Goal: Task Accomplishment & Management: Use online tool/utility

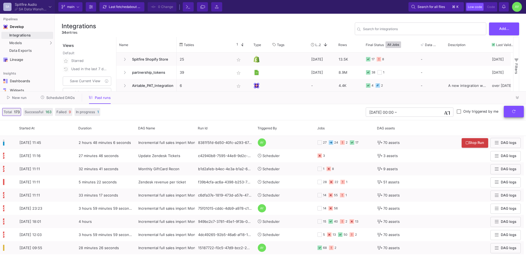
click at [515, 111] on icon "submit" at bounding box center [514, 112] width 4 height 4
click at [514, 116] on button "submit" at bounding box center [514, 112] width 20 height 12
click at [517, 115] on button "submit" at bounding box center [514, 112] width 20 height 12
click at [512, 110] on icon "submit" at bounding box center [514, 112] width 4 height 4
click at [512, 111] on icon "submit" at bounding box center [513, 111] width 3 height 3
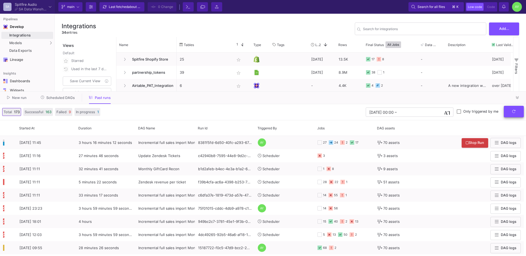
click at [509, 112] on button "submit" at bounding box center [514, 112] width 20 height 12
click at [509, 116] on button "submit" at bounding box center [514, 112] width 20 height 12
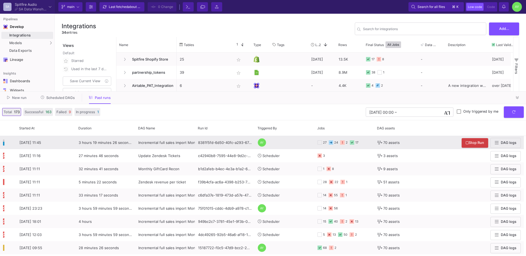
click at [104, 145] on div "3 hours 19 minutes 26 seconds" at bounding box center [106, 142] width 60 height 13
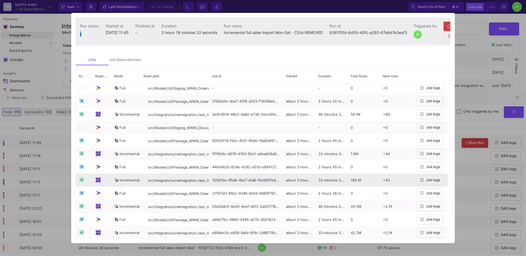
scroll to position [231, 0]
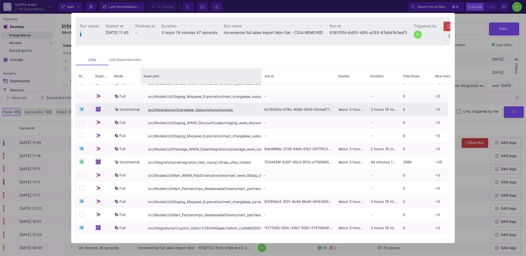
drag, startPoint x: 208, startPoint y: 82, endPoint x: 236, endPoint y: 115, distance: 42.4
click at [236, 115] on div "Status Asset Type Mode" at bounding box center [263, 153] width 374 height 170
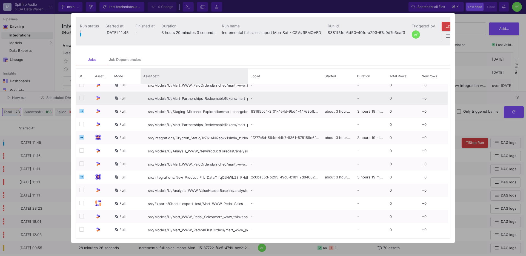
drag, startPoint x: 236, startPoint y: 82, endPoint x: 241, endPoint y: 94, distance: 14.1
click at [241, 94] on div "Status Asset Type Mode" at bounding box center [263, 153] width 374 height 170
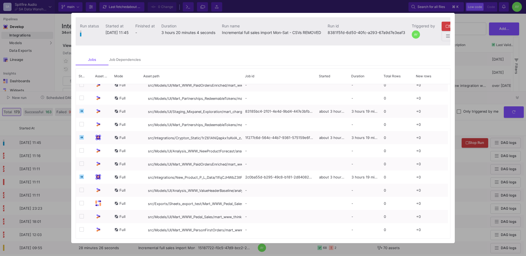
click at [472, 100] on div at bounding box center [263, 128] width 526 height 256
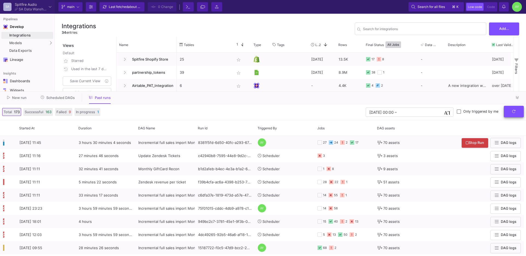
click at [514, 111] on icon "submit" at bounding box center [514, 112] width 4 height 4
click at [516, 111] on button "submit" at bounding box center [514, 112] width 20 height 12
click at [511, 113] on button "submit" at bounding box center [514, 112] width 20 height 12
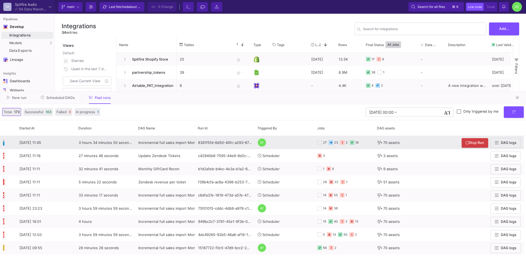
click at [218, 141] on div "8381f5fd-6d50-40fc-a293-67a9d7e3eaf3" at bounding box center [225, 142] width 60 height 13
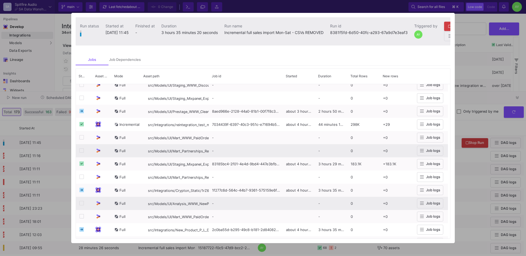
scroll to position [717, 0]
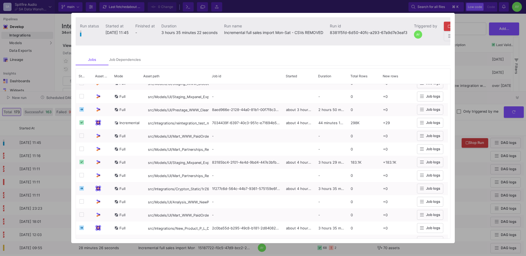
click at [64, 106] on div at bounding box center [263, 128] width 526 height 256
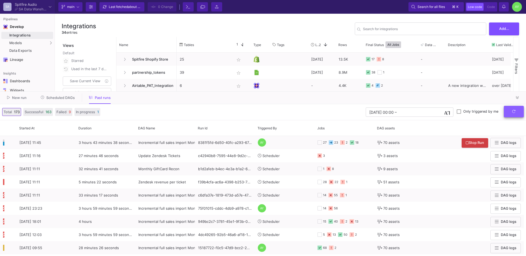
click at [512, 116] on button "submit" at bounding box center [514, 112] width 20 height 12
click at [512, 112] on icon "submit" at bounding box center [513, 111] width 3 height 3
click at [511, 113] on button "submit" at bounding box center [514, 112] width 20 height 12
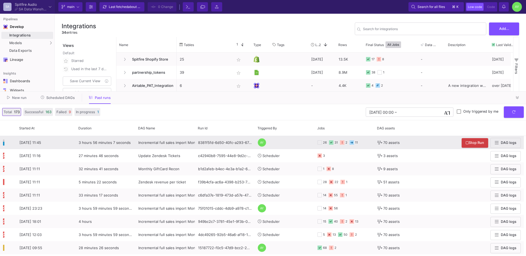
click at [171, 141] on span "Incremental full sales import Mon-Sat - CSVs REMOVED" at bounding box center [185, 142] width 95 height 4
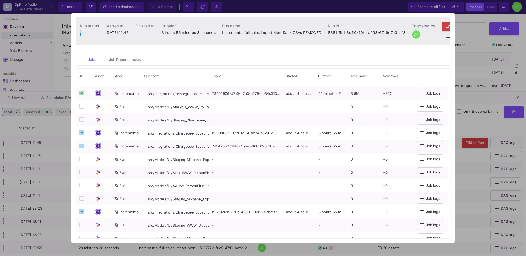
scroll to position [768, 0]
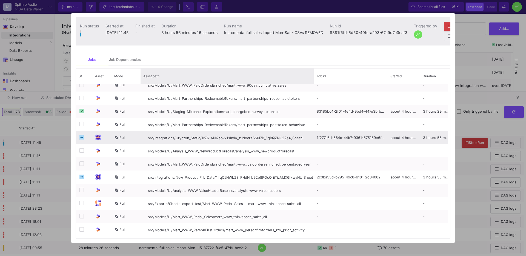
drag, startPoint x: 208, startPoint y: 79, endPoint x: 308, endPoint y: 142, distance: 118.2
click at [308, 142] on div "Status Asset Type Mode" at bounding box center [263, 153] width 374 height 170
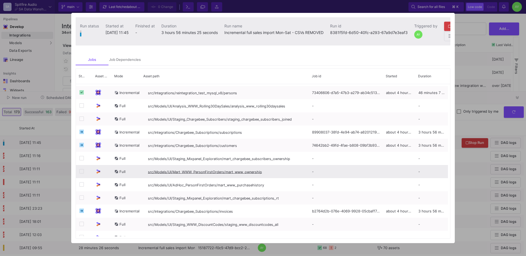
scroll to position [540, 0]
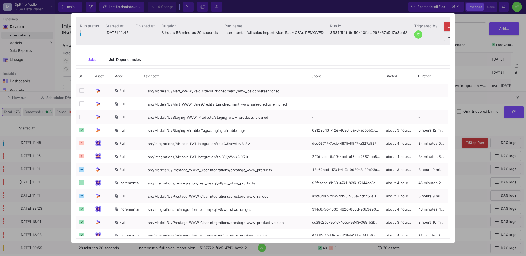
click at [125, 62] on div "Job Dependencies" at bounding box center [125, 60] width 32 height 4
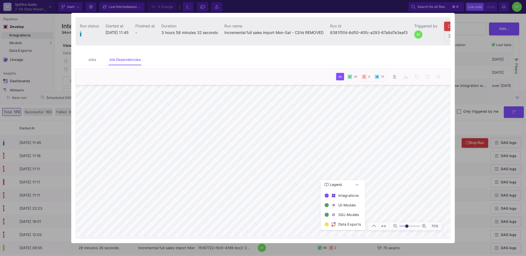
type input "-18"
click at [470, 128] on div at bounding box center [263, 128] width 526 height 256
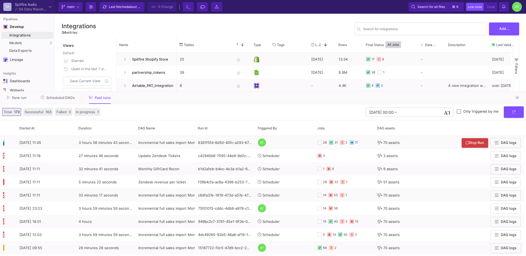
click at [442, 101] on div "New run Scheduled DAGs Past runs" at bounding box center [263, 97] width 526 height 13
click at [514, 113] on fa-icon "submit" at bounding box center [514, 111] width 4 height 4
click at [512, 113] on fa-icon "submit" at bounding box center [514, 111] width 4 height 4
click at [65, 99] on span "Scheduled DAGs" at bounding box center [60, 98] width 28 height 4
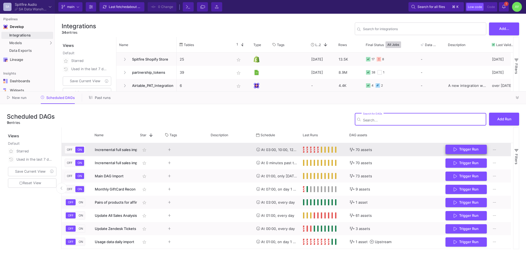
click at [467, 151] on span "Trigger Run" at bounding box center [468, 149] width 19 height 4
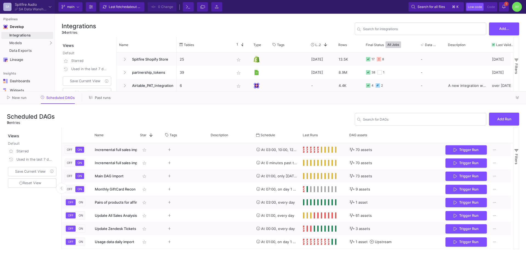
click at [95, 99] on span "Past runs" at bounding box center [103, 98] width 16 height 4
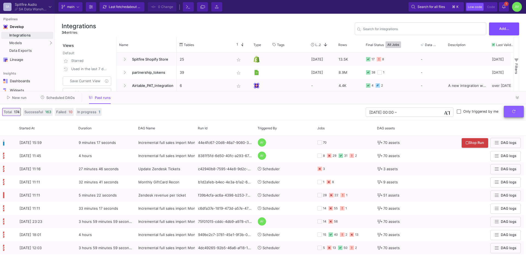
click at [515, 113] on fa-icon "submit" at bounding box center [514, 111] width 4 height 4
click at [512, 112] on icon "submit" at bounding box center [513, 111] width 3 height 3
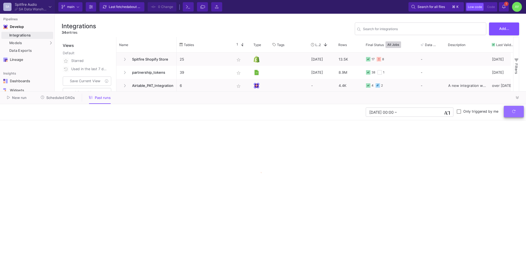
click at [512, 112] on icon "submit" at bounding box center [513, 111] width 3 height 3
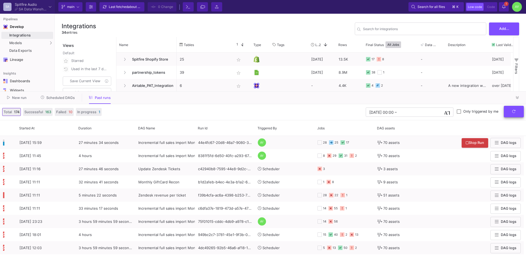
click at [514, 114] on button "submit" at bounding box center [514, 112] width 20 height 12
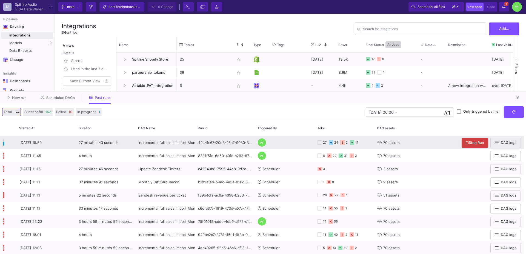
click at [221, 144] on div "44e4fc67-20d8-46a7-9080-3bfcef051895" at bounding box center [225, 142] width 60 height 13
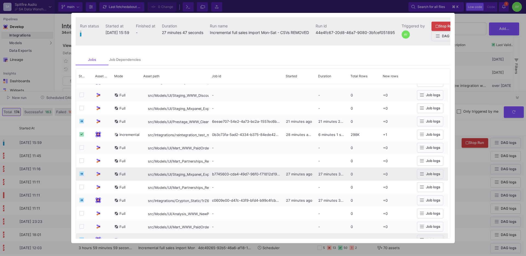
scroll to position [706, 0]
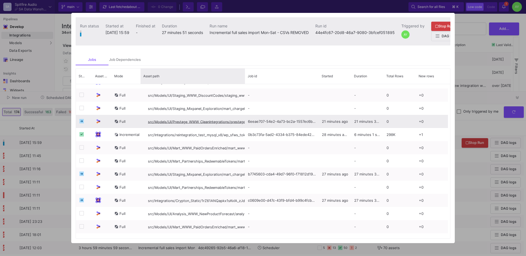
drag, startPoint x: 208, startPoint y: 84, endPoint x: 244, endPoint y: 127, distance: 56.0
click at [244, 127] on div "Status Asset Type Mode" at bounding box center [263, 153] width 374 height 170
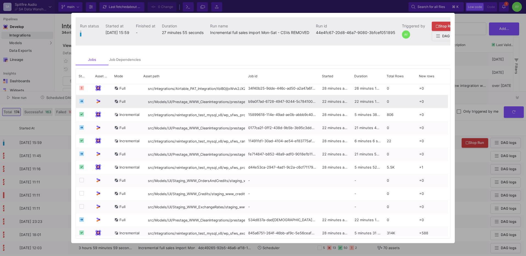
scroll to position [0, 0]
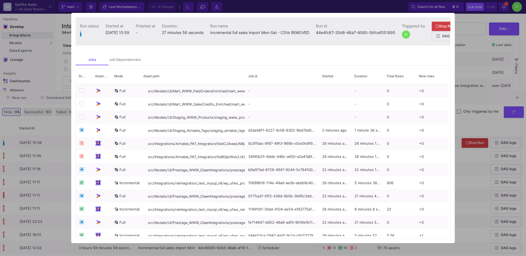
click at [41, 78] on div at bounding box center [263, 128] width 526 height 256
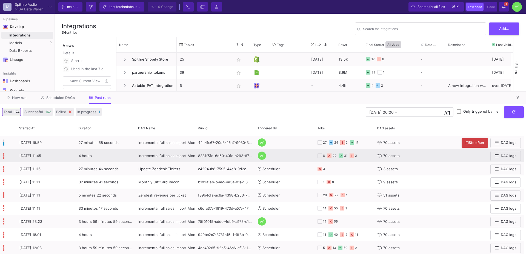
click at [369, 158] on div "8 29 31 2" at bounding box center [344, 155] width 54 height 13
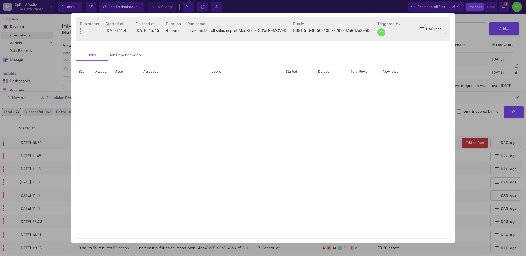
scroll to position [763, 0]
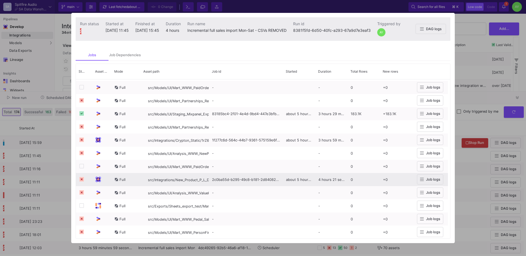
click at [429, 180] on span "Job logs" at bounding box center [433, 179] width 14 height 4
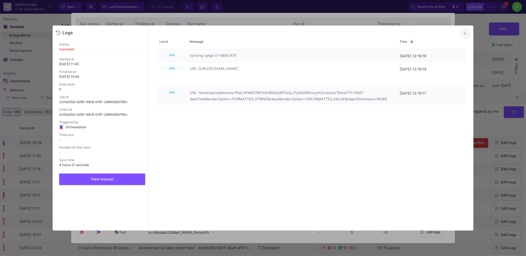
click at [464, 38] on button at bounding box center [465, 33] width 11 height 11
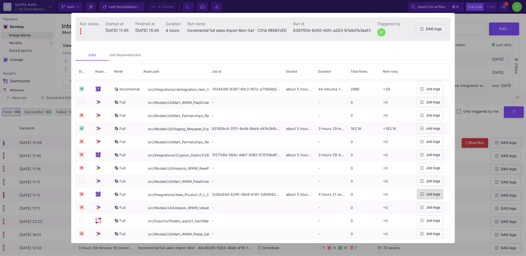
click at [26, 137] on div at bounding box center [263, 128] width 526 height 256
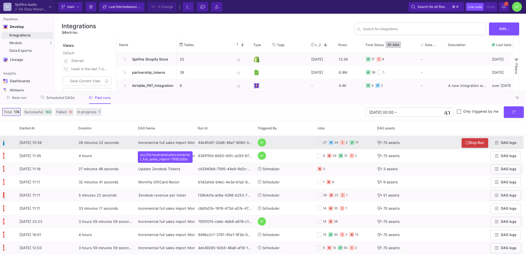
click at [144, 147] on div "Incremental full sales import Mon-Sat - CSVs REMOVED" at bounding box center [165, 142] width 54 height 13
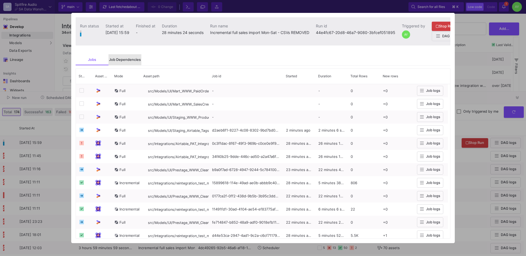
click at [122, 61] on div "Job Dependencies" at bounding box center [125, 60] width 32 height 4
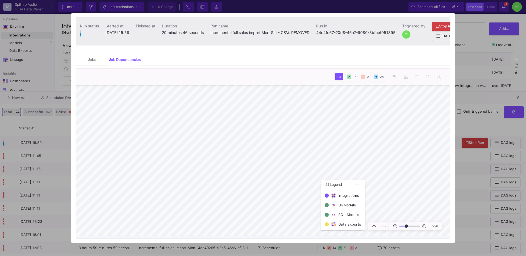
type input "-12"
click at [474, 76] on div at bounding box center [263, 128] width 526 height 256
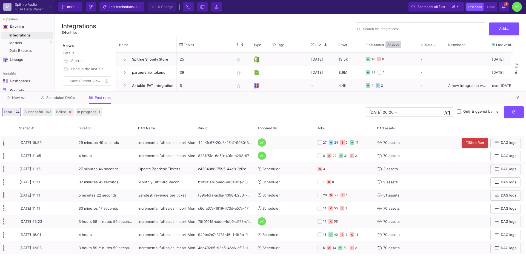
click at [512, 118] on div "Total 174 Successful 163 Failed 10 In progress 1 01/09/2025 00:00 01/09/2025 00…" at bounding box center [263, 112] width 526 height 16
click at [514, 115] on button "submit" at bounding box center [514, 112] width 20 height 12
click at [512, 112] on icon "submit" at bounding box center [514, 112] width 4 height 4
click at [348, 115] on y42-orchestration-past-runs-form "01/09/2025 00:00 01/09/2025 00:00 – End datetime today Only triggered by me" at bounding box center [314, 112] width 420 height 12
click at [513, 111] on icon "submit" at bounding box center [514, 112] width 4 height 4
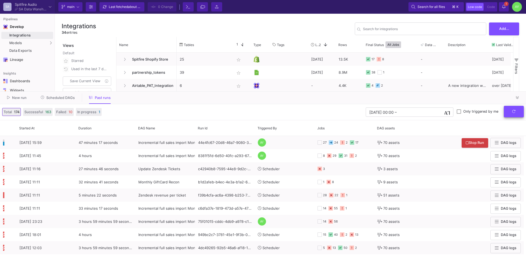
click at [517, 112] on button "submit" at bounding box center [514, 112] width 20 height 12
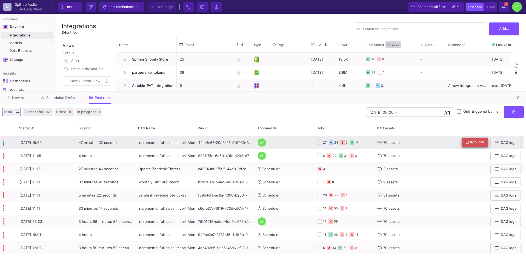
click at [471, 141] on span "Stop Run" at bounding box center [475, 142] width 18 height 4
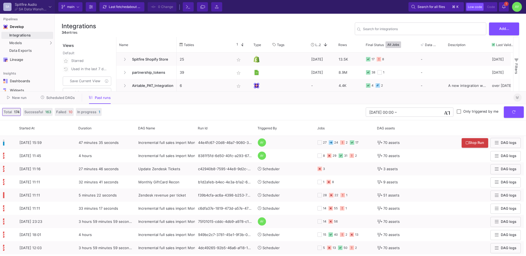
click at [518, 99] on fa-icon at bounding box center [517, 98] width 3 height 4
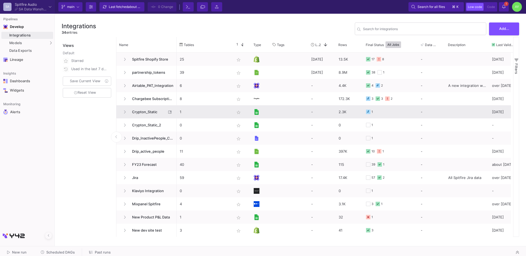
click at [145, 117] on span "Crypton_Static" at bounding box center [148, 111] width 38 height 13
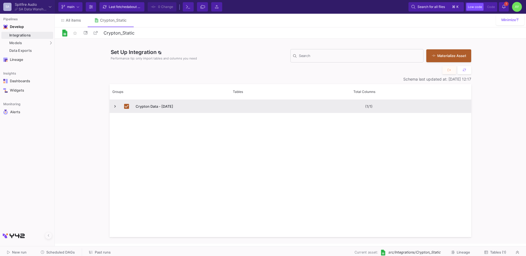
click at [494, 252] on span "Tables (1)" at bounding box center [498, 252] width 16 height 4
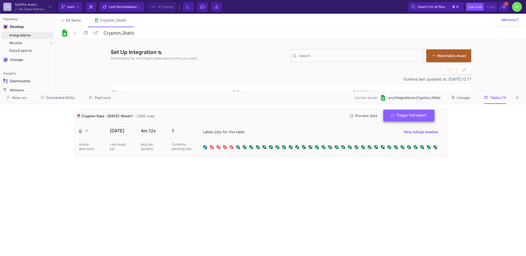
click at [402, 114] on span "Trigger full import" at bounding box center [408, 115] width 35 height 4
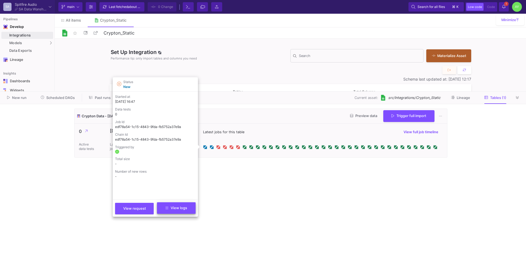
click at [168, 210] on fa-icon at bounding box center [166, 208] width 3 height 4
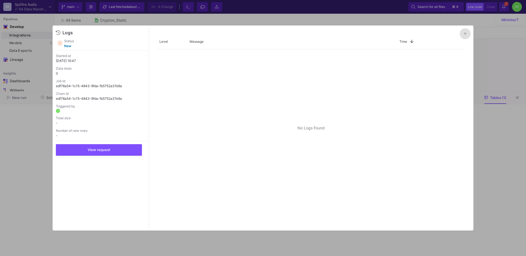
click at [466, 32] on button at bounding box center [465, 33] width 11 height 11
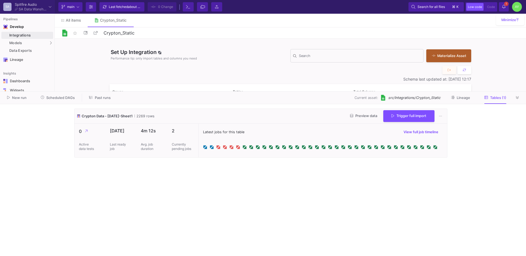
click at [505, 8] on fa-icon at bounding box center [503, 6] width 3 height 5
click at [216, 183] on cdk-virtual-scroll-viewport "Crypton Data - March 25-Sheet1 2269 rows Preview data Trigger full import 0 Act…" at bounding box center [262, 179] width 377 height 143
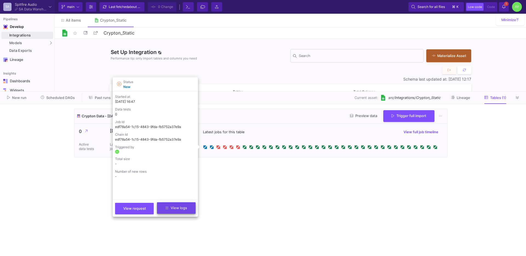
click at [170, 210] on button "View logs" at bounding box center [176, 208] width 39 height 12
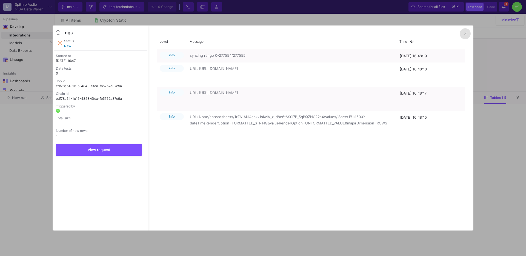
click at [464, 35] on icon at bounding box center [465, 34] width 2 height 4
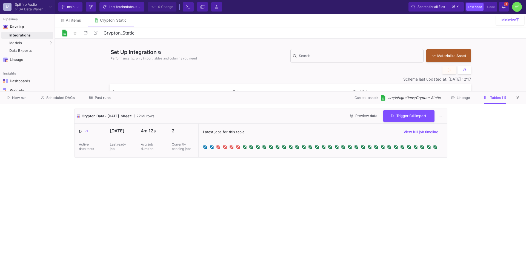
click at [505, 7] on icon at bounding box center [503, 7] width 3 height 4
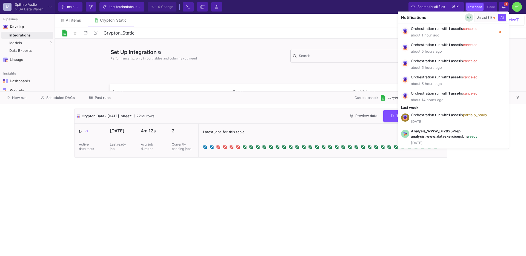
click at [468, 18] on icon "button" at bounding box center [469, 18] width 4 height 4
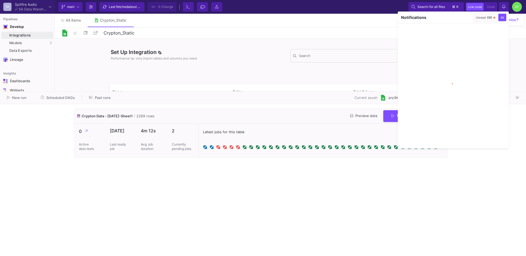
click at [414, 181] on div at bounding box center [263, 128] width 526 height 256
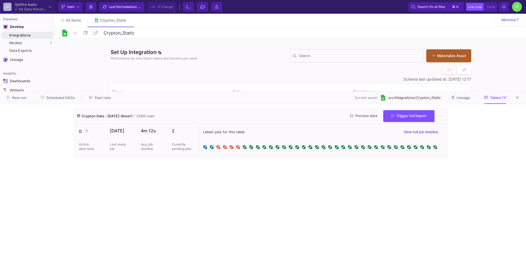
click at [88, 182] on cdk-virtual-scroll-viewport "Crypton Data - March 25-Sheet1 2269 rows Preview data Trigger full import 0 Act…" at bounding box center [262, 179] width 377 height 143
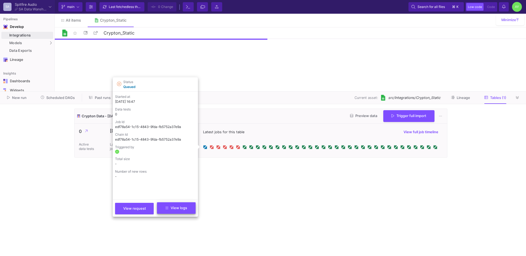
click at [170, 210] on button "View logs" at bounding box center [176, 208] width 39 height 12
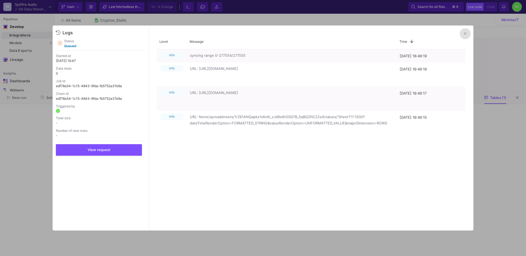
click at [466, 32] on icon at bounding box center [465, 34] width 2 height 4
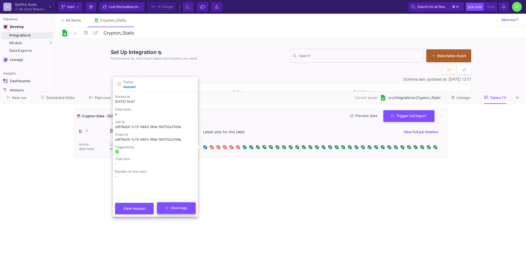
click at [171, 210] on button "View logs" at bounding box center [176, 208] width 39 height 12
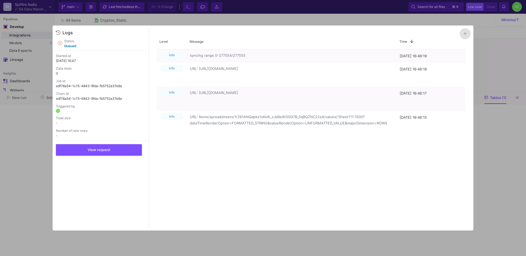
click at [464, 35] on icon at bounding box center [465, 34] width 2 height 4
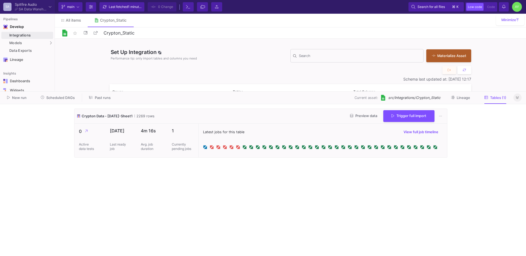
click at [514, 100] on button at bounding box center [517, 97] width 8 height 8
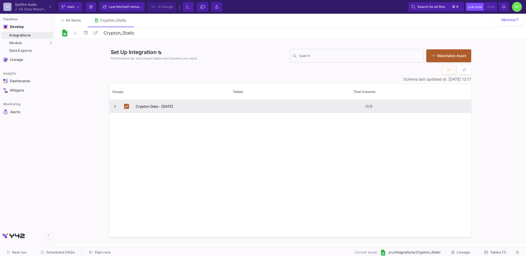
click at [485, 249] on button "Tables (1)" at bounding box center [495, 252] width 35 height 8
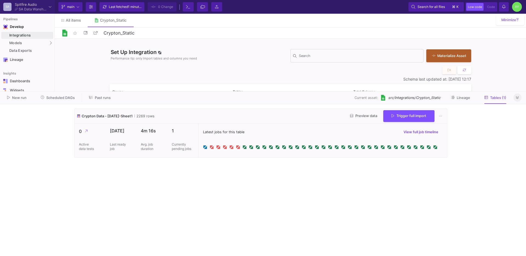
click at [516, 100] on button at bounding box center [517, 97] width 8 height 8
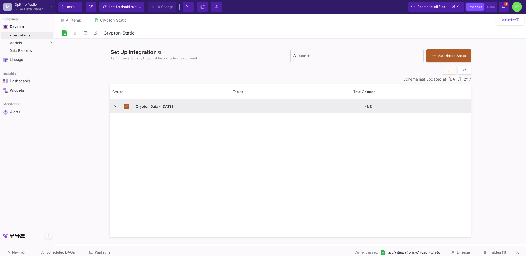
click at [503, 7] on icon at bounding box center [503, 7] width 3 height 4
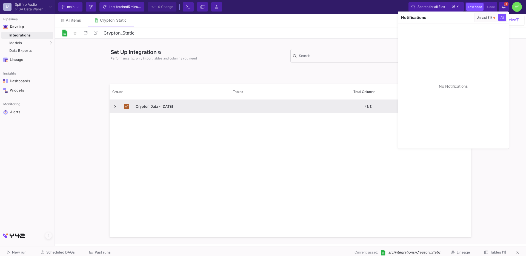
click at [504, 7] on div at bounding box center [263, 128] width 526 height 256
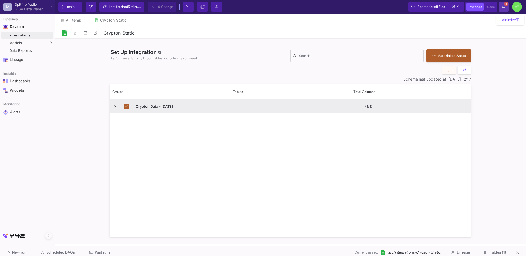
click at [506, 7] on button "1 1 Notifications" at bounding box center [504, 6] width 10 height 9
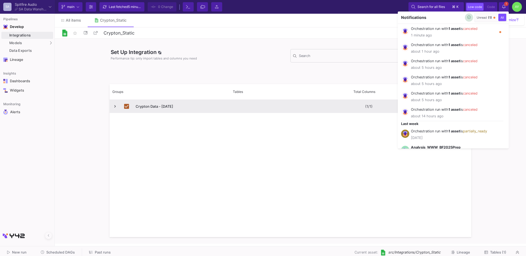
click at [471, 20] on button "button" at bounding box center [469, 17] width 8 height 8
click at [468, 19] on icon "button" at bounding box center [469, 18] width 4 height 4
click at [494, 169] on div at bounding box center [263, 128] width 526 height 256
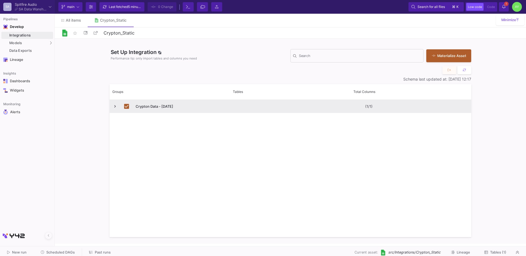
click at [492, 250] on button "Tables (1)" at bounding box center [495, 252] width 35 height 8
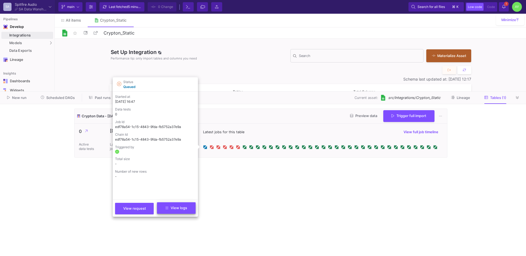
click at [169, 210] on button "View logs" at bounding box center [176, 208] width 39 height 12
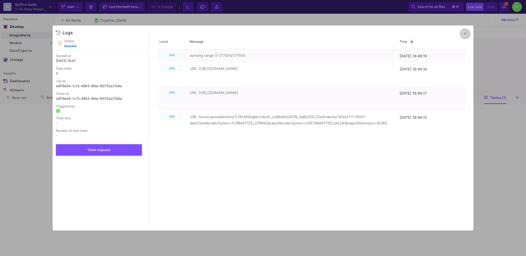
click at [466, 34] on icon at bounding box center [465, 34] width 2 height 2
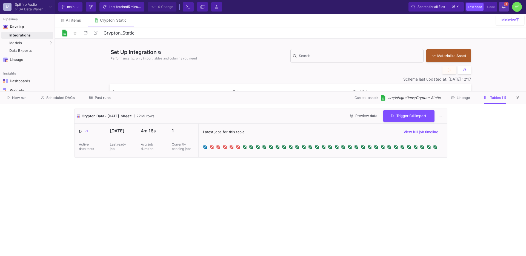
click at [500, 8] on button "1 1 Notifications" at bounding box center [504, 6] width 10 height 9
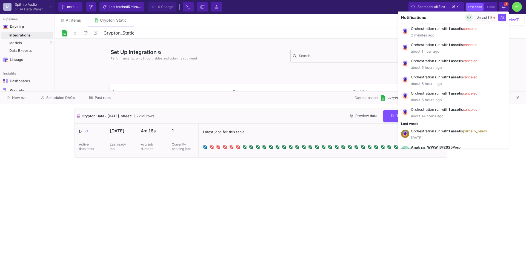
click at [469, 18] on icon "button" at bounding box center [469, 18] width 4 height 4
click at [485, 18] on div "Unread (1)" at bounding box center [484, 18] width 15 height 4
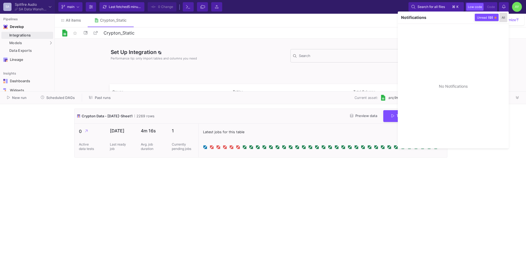
click at [506, 16] on span "All" at bounding box center [503, 18] width 6 height 4
click at [522, 75] on div at bounding box center [263, 128] width 526 height 256
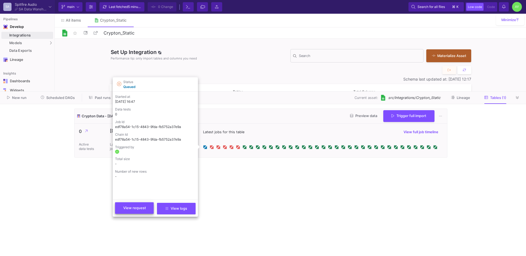
click at [129, 209] on span "View request" at bounding box center [134, 208] width 23 height 4
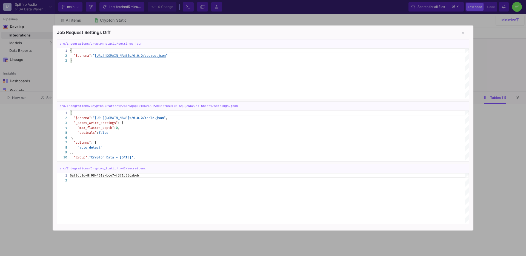
click at [38, 159] on div at bounding box center [263, 128] width 526 height 256
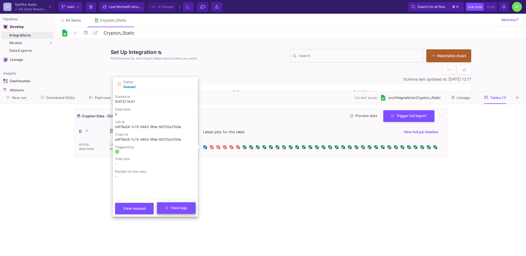
click at [178, 212] on button "View logs" at bounding box center [176, 208] width 39 height 12
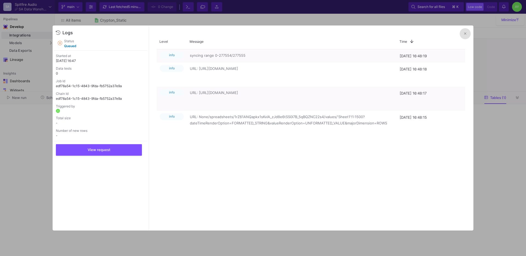
click at [465, 36] on button at bounding box center [465, 33] width 11 height 11
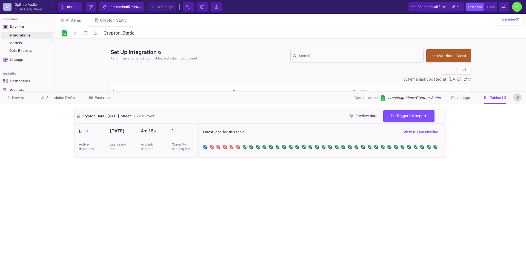
click at [521, 98] on button at bounding box center [517, 97] width 8 height 8
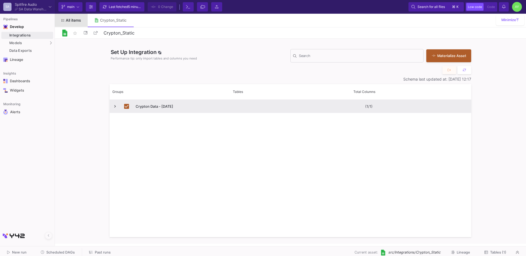
click at [70, 19] on span "All items" at bounding box center [73, 20] width 15 height 4
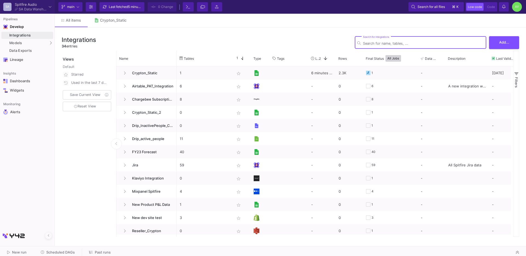
click at [62, 253] on span "Scheduled DAGs" at bounding box center [60, 252] width 28 height 4
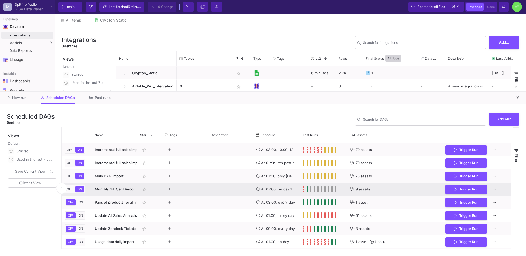
click at [378, 186] on y42-orchestration-run-configuration-details "9 assets" at bounding box center [395, 189] width 90 height 13
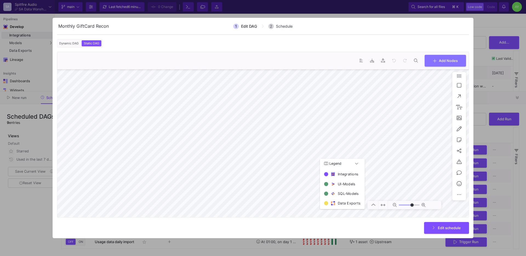
type input "0"
click at [491, 98] on div at bounding box center [263, 128] width 526 height 256
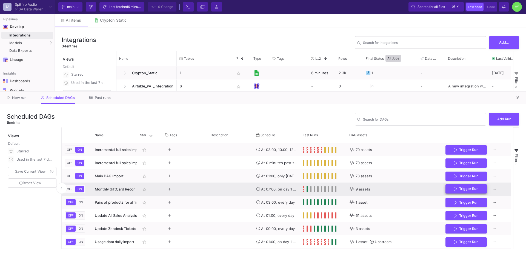
click at [452, 186] on button "Trigger Run" at bounding box center [465, 189] width 41 height 10
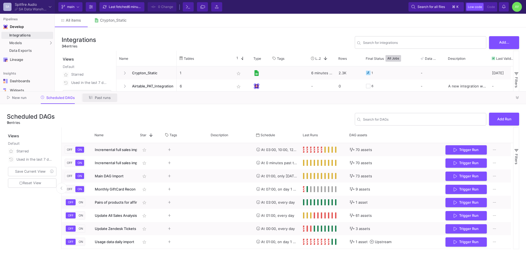
click at [99, 99] on span "Past runs" at bounding box center [103, 98] width 16 height 4
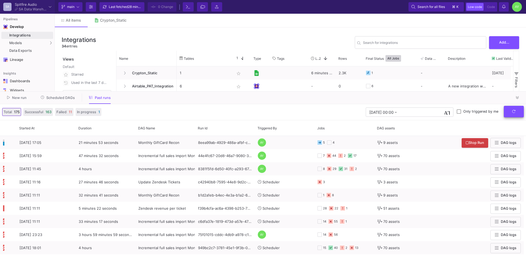
click at [514, 114] on button "submit" at bounding box center [514, 112] width 20 height 12
click at [525, 114] on div "Total 175 Successful 163 Failed 11 In progress 1 [DATE] 00:00 [DATE] 00:00 – En…" at bounding box center [263, 112] width 526 height 16
click at [515, 114] on button "submit" at bounding box center [514, 112] width 20 height 12
click at [519, 98] on button at bounding box center [517, 97] width 8 height 8
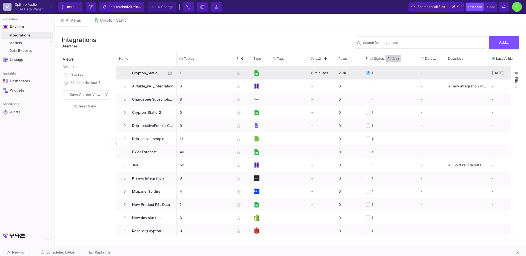
click at [148, 75] on span "Crypton_Static" at bounding box center [148, 73] width 38 height 13
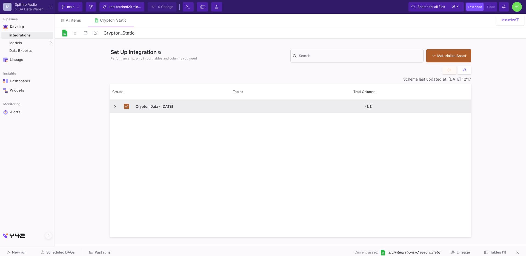
click at [493, 250] on span "Tables (1)" at bounding box center [498, 252] width 16 height 4
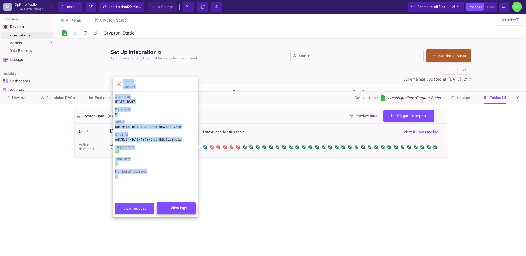
click at [178, 204] on button "View logs" at bounding box center [176, 208] width 39 height 12
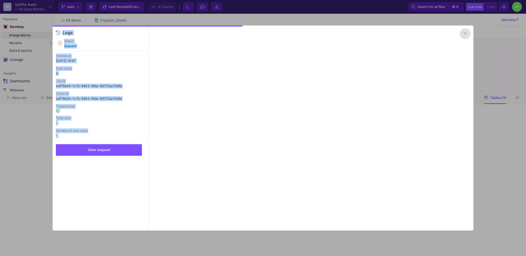
click at [105, 90] on y42-job-info-content "Status queued Started at [DATE] 16:47 Data tests 0 Job Id edf78a54-1c15-4843-9f…" at bounding box center [100, 97] width 89 height 117
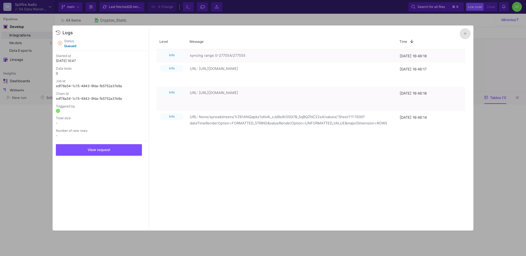
click at [469, 35] on button at bounding box center [465, 33] width 11 height 11
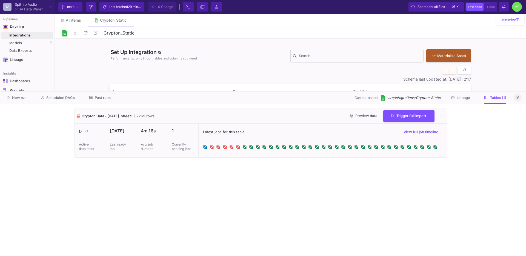
click at [519, 99] on button at bounding box center [517, 97] width 8 height 8
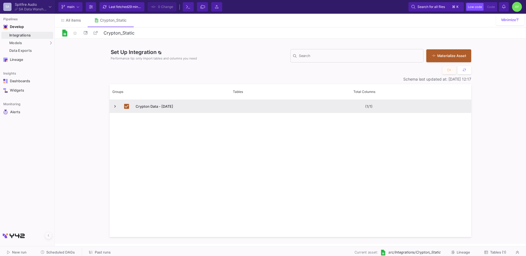
click at [71, 250] on span "Scheduled DAGs" at bounding box center [60, 252] width 28 height 4
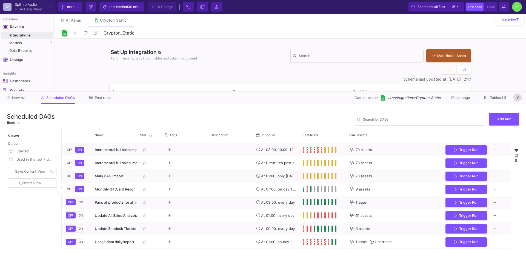
click at [519, 100] on button at bounding box center [517, 97] width 8 height 8
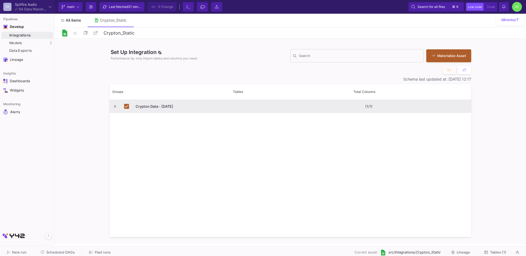
click at [70, 21] on span "All items" at bounding box center [73, 20] width 15 height 4
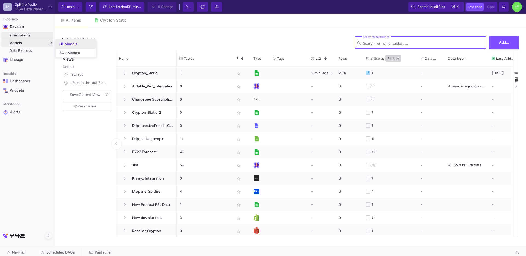
click at [68, 46] on div "UI-Models" at bounding box center [68, 44] width 18 height 4
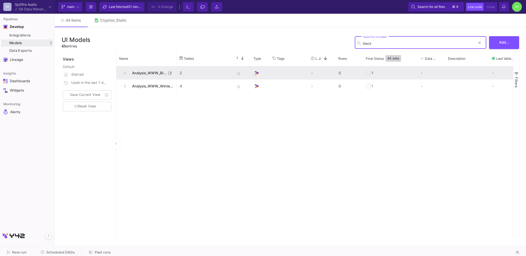
type input "black"
click at [145, 76] on span "Analysis_WWW_BlackFridayComparison" at bounding box center [148, 73] width 38 height 13
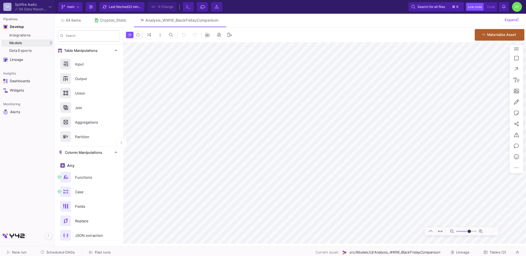
type input "-33"
click at [222, 22] on icon at bounding box center [220, 20] width 2 height 4
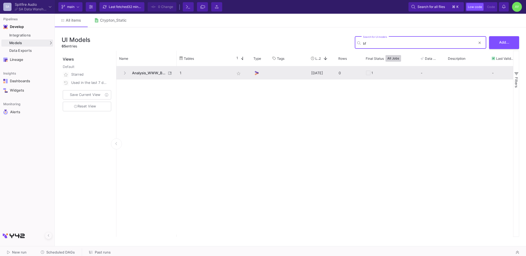
type input "bf"
click at [152, 72] on span "Analysis_WWW_BF2025Prep" at bounding box center [148, 73] width 38 height 13
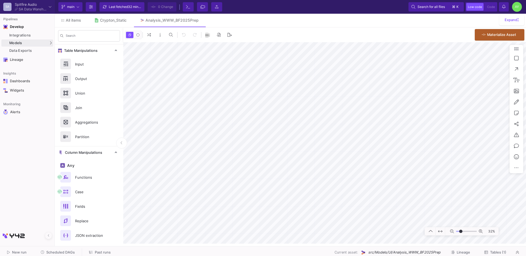
type input "-12"
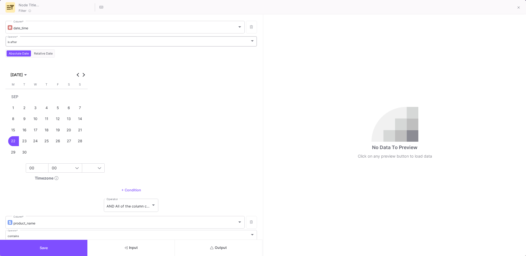
click at [32, 41] on div "is after" at bounding box center [129, 42] width 242 height 4
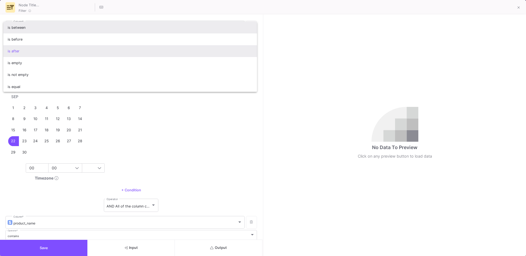
click at [20, 29] on span "is between" at bounding box center [130, 28] width 245 height 12
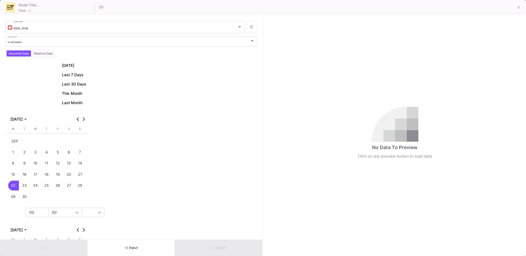
click at [55, 187] on div "26" at bounding box center [58, 186] width 10 height 10
click at [17, 186] on div "22" at bounding box center [13, 186] width 10 height 10
click at [60, 184] on div "26" at bounding box center [58, 186] width 10 height 10
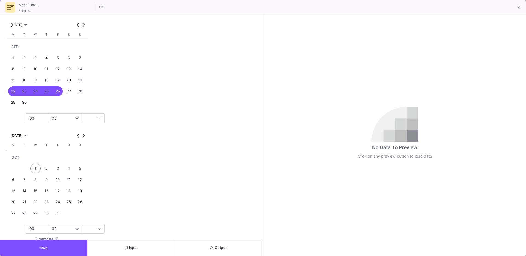
scroll to position [209, 0]
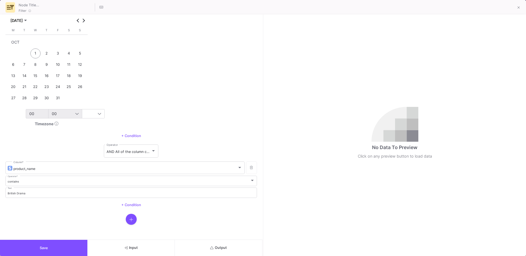
click at [39, 118] on div "00" at bounding box center [53, 113] width 49 height 9
click at [36, 189] on span "23" at bounding box center [53, 188] width 51 height 4
click at [65, 112] on div "00" at bounding box center [75, 113] width 46 height 4
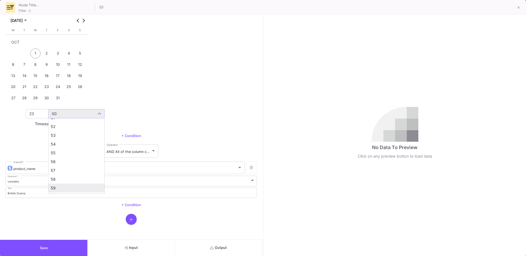
click at [58, 188] on span "59" at bounding box center [76, 188] width 51 height 4
click at [39, 244] on button "Save" at bounding box center [43, 248] width 87 height 16
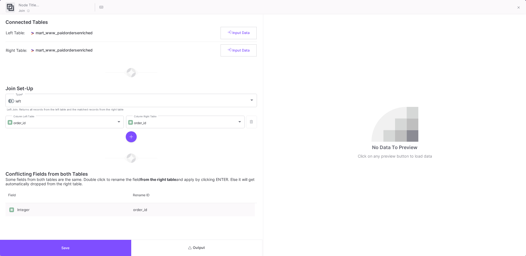
click at [205, 245] on button "Output" at bounding box center [196, 248] width 131 height 16
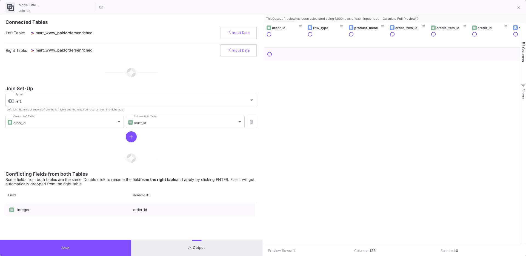
click at [406, 19] on span "Calculate Full Preview" at bounding box center [401, 19] width 37 height 4
click at [406, 26] on div "order_item_id" at bounding box center [408, 28] width 27 height 4
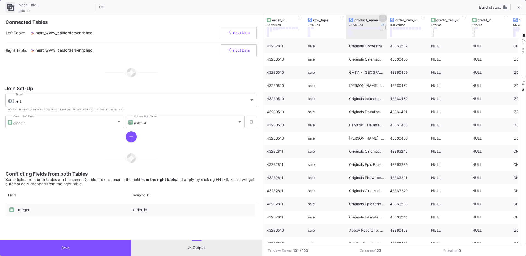
click at [382, 18] on icon at bounding box center [382, 18] width 3 height 3
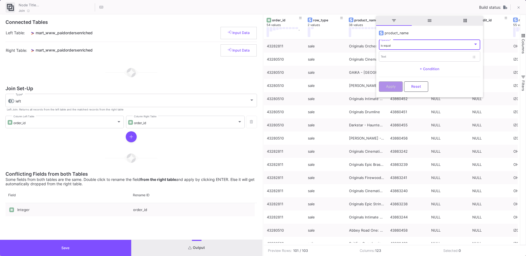
click at [398, 44] on div "is equal" at bounding box center [427, 46] width 92 height 4
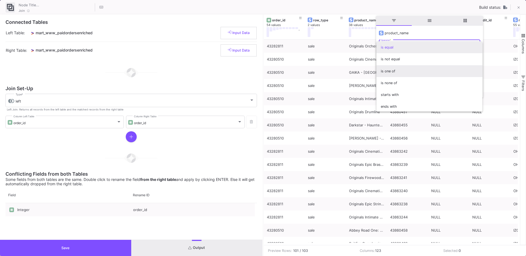
scroll to position [48, 0]
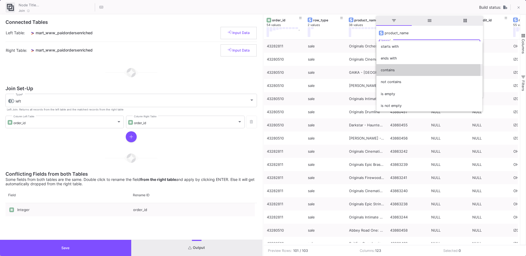
click at [400, 70] on span "contains" at bounding box center [429, 70] width 97 height 12
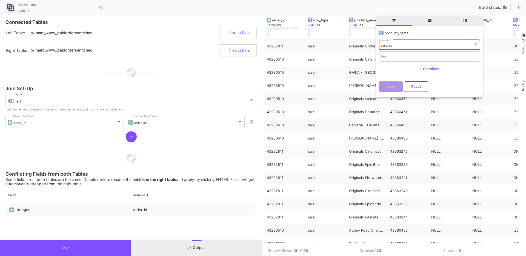
click at [386, 58] on input "Text" at bounding box center [425, 58] width 89 height 4
type input "accordion"
click at [389, 89] on button "Apply" at bounding box center [391, 86] width 24 height 10
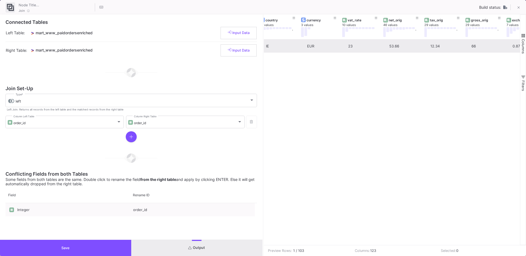
scroll to position [0, 0]
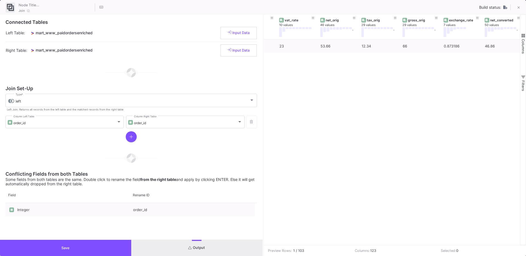
click at [87, 248] on button "Save" at bounding box center [65, 248] width 131 height 16
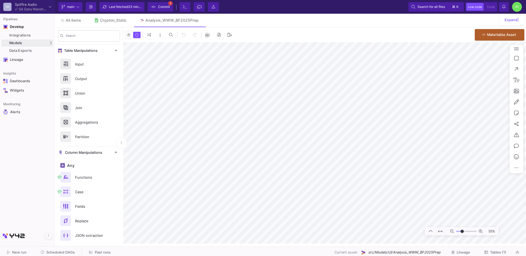
click at [87, 248] on button "Save" at bounding box center [65, 248] width 131 height 16
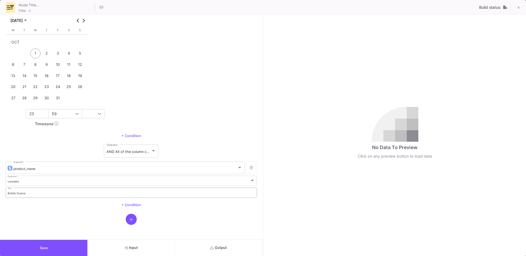
click at [33, 193] on input "British Drama" at bounding box center [131, 193] width 247 height 4
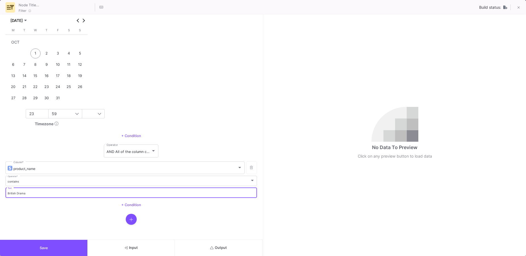
click at [33, 193] on input "British Drama" at bounding box center [131, 193] width 247 height 4
type input "Orchestral Swarm"
click at [56, 243] on button "Save" at bounding box center [43, 248] width 87 height 16
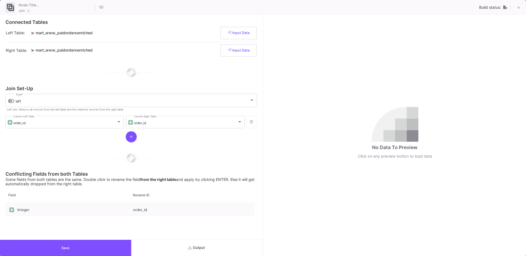
click at [182, 253] on button "Output" at bounding box center [196, 248] width 131 height 16
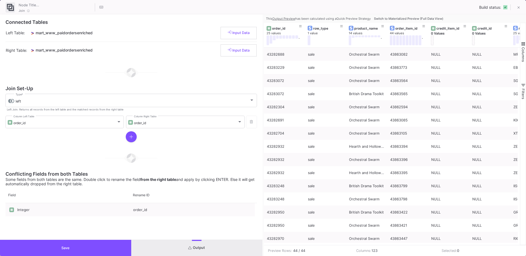
click at [387, 20] on span "Switch to Materialized Preview (Full Data View)" at bounding box center [408, 19] width 69 height 4
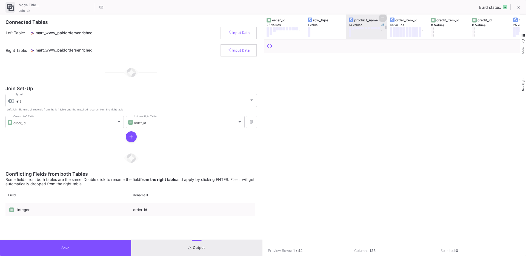
click at [382, 17] on icon at bounding box center [382, 18] width 3 height 3
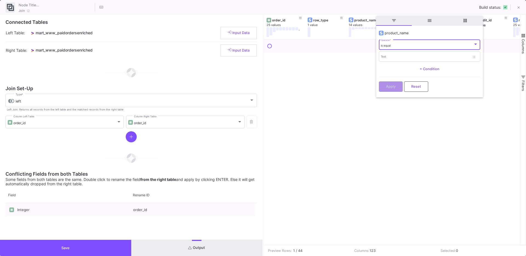
click at [390, 49] on div "is equal Operator *" at bounding box center [429, 44] width 97 height 11
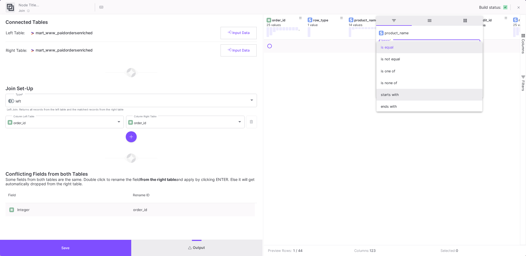
scroll to position [48, 0]
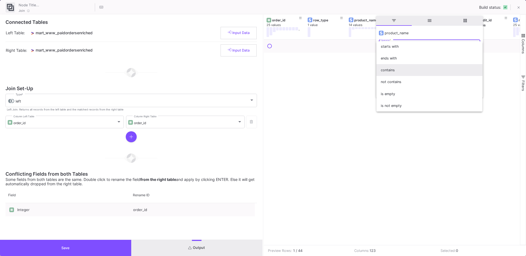
click at [391, 73] on span "contains" at bounding box center [429, 70] width 97 height 12
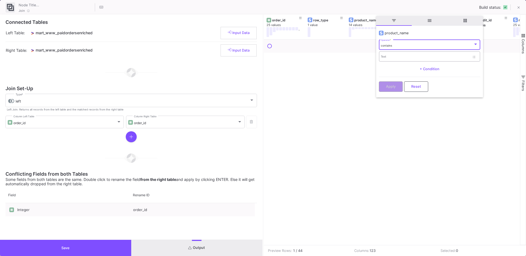
click at [397, 56] on input "Text" at bounding box center [425, 58] width 89 height 4
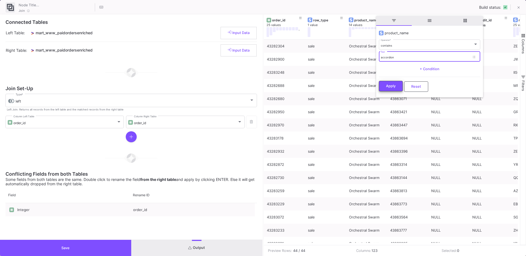
type input "accordion"
click at [386, 87] on span "Apply" at bounding box center [391, 86] width 10 height 4
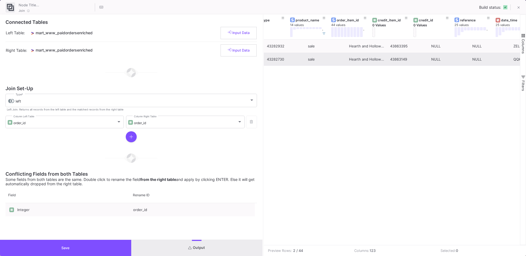
scroll to position [0, 109]
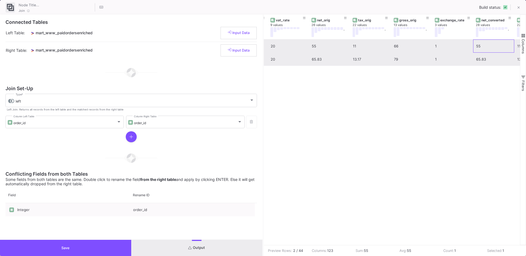
drag, startPoint x: 483, startPoint y: 46, endPoint x: 482, endPoint y: 56, distance: 10.4
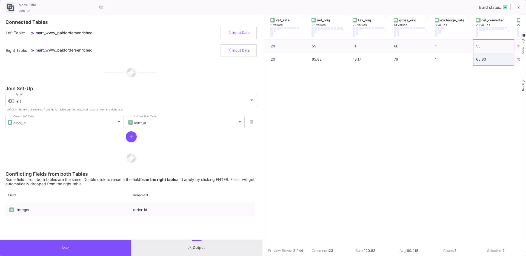
click at [93, 250] on button "Save" at bounding box center [65, 248] width 131 height 16
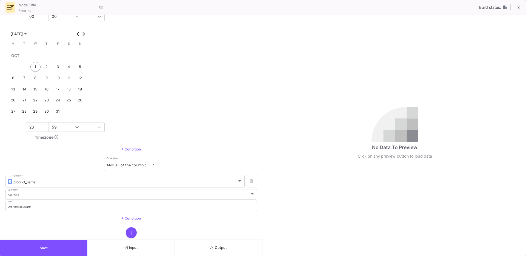
scroll to position [209, 0]
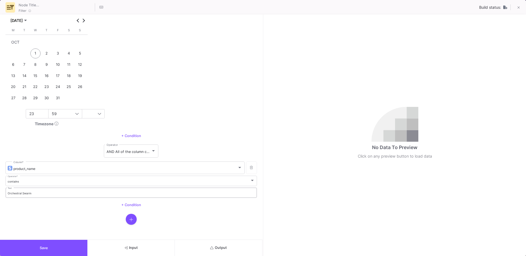
click at [23, 195] on div "Orchestral Swarm Text" at bounding box center [131, 192] width 247 height 11
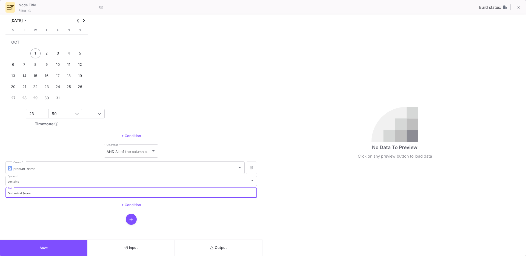
click at [20, 193] on input "Orchestral Swarm" at bounding box center [131, 193] width 247 height 4
type input "The Stack"
click at [34, 242] on button "Save" at bounding box center [43, 248] width 87 height 16
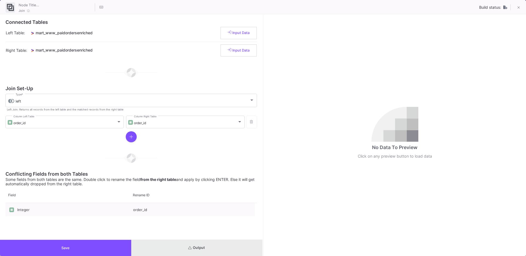
click at [229, 249] on button "Output" at bounding box center [196, 248] width 131 height 16
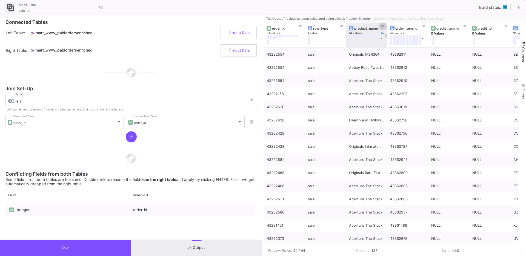
click at [382, 27] on icon at bounding box center [382, 26] width 3 height 3
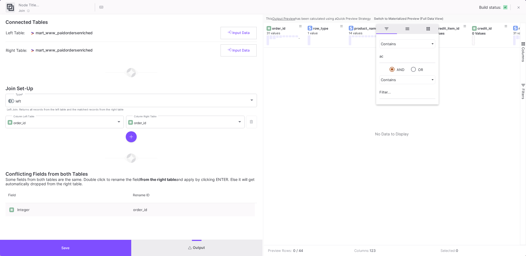
type input "a"
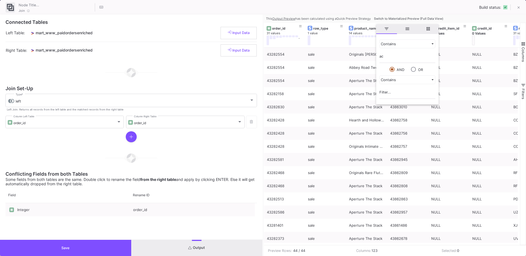
type input "acc"
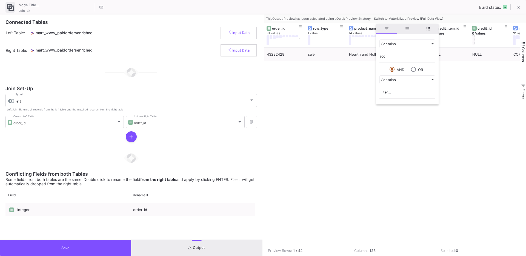
click at [434, 113] on div "43282428 sale Hearth and Hollow - Folk Accordion 43862758 NULL NULL COP-[PERSON…" at bounding box center [392, 146] width 256 height 197
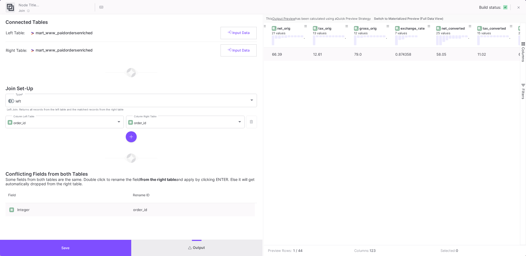
click at [116, 245] on button "Save" at bounding box center [65, 248] width 131 height 16
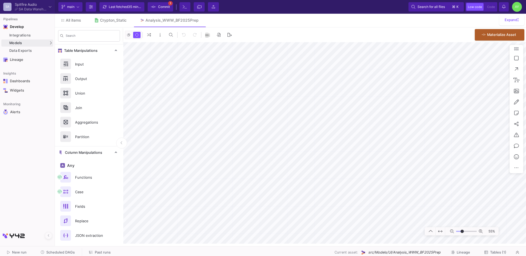
click at [116, 245] on button "Save" at bounding box center [65, 248] width 131 height 16
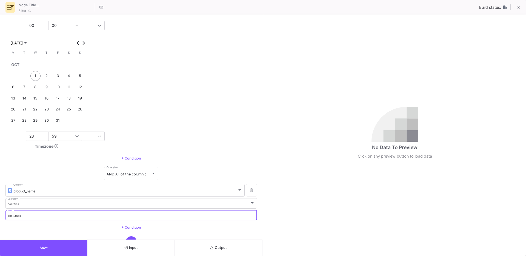
click at [15, 217] on input "The Stack" at bounding box center [131, 216] width 247 height 4
type input "Albion Legacy"
click at [42, 244] on button "Save" at bounding box center [43, 248] width 87 height 16
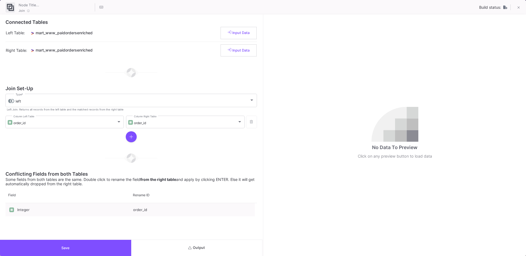
click at [221, 246] on button "Output" at bounding box center [196, 248] width 131 height 16
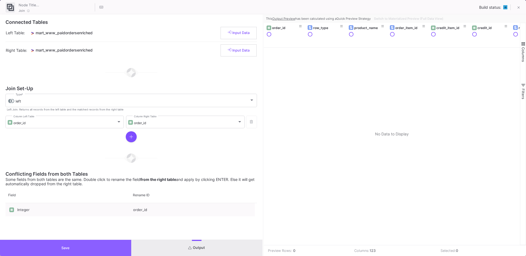
click at [74, 247] on button "Save" at bounding box center [65, 248] width 131 height 16
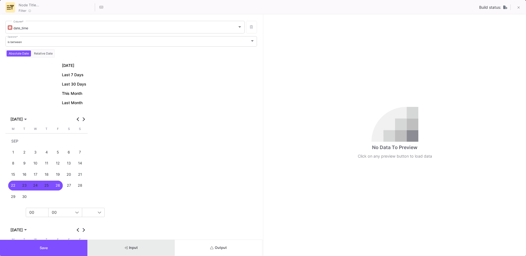
click at [147, 248] on button "Input" at bounding box center [130, 248] width 87 height 16
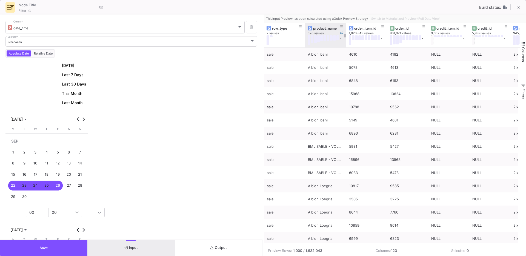
click at [319, 27] on div "product_name" at bounding box center [326, 28] width 27 height 4
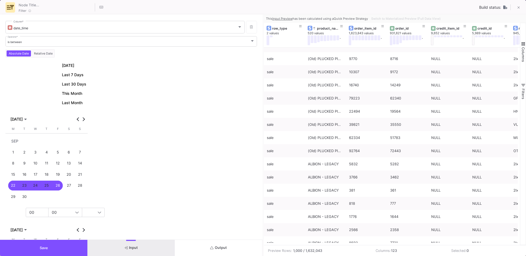
click at [58, 246] on button "Save" at bounding box center [43, 248] width 87 height 16
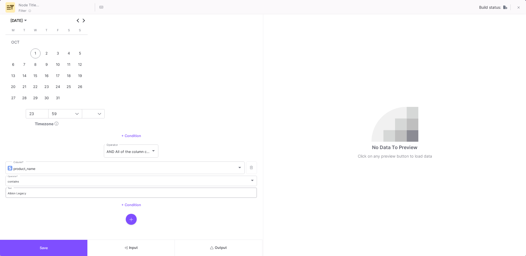
click at [17, 191] on input "Albion Legacy" at bounding box center [131, 193] width 247 height 4
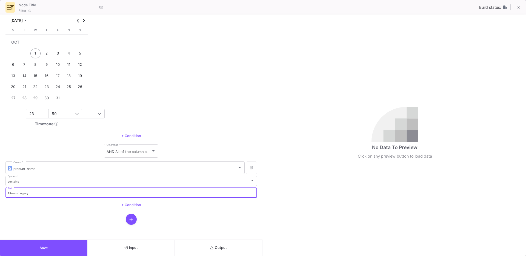
type input "Albion - Legacy"
click at [75, 245] on button "Save" at bounding box center [43, 248] width 87 height 16
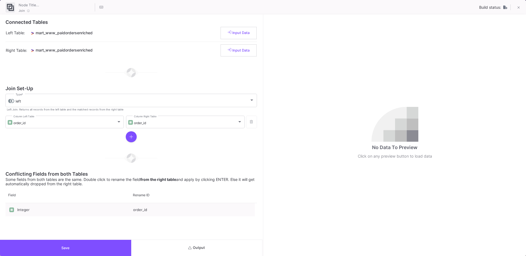
click at [208, 245] on button "Output" at bounding box center [196, 248] width 131 height 16
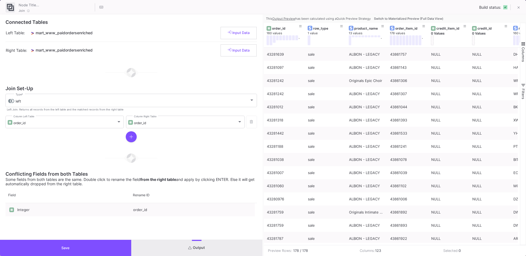
click at [392, 20] on span "Switch to Materialized Preview (Full Data View)" at bounding box center [408, 19] width 69 height 4
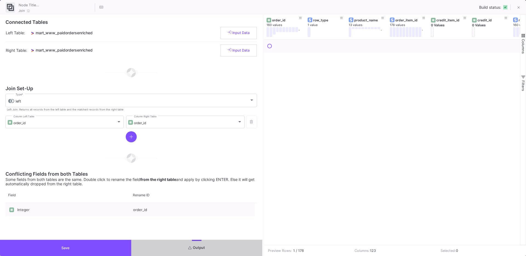
click at [385, 21] on button at bounding box center [383, 18] width 8 height 8
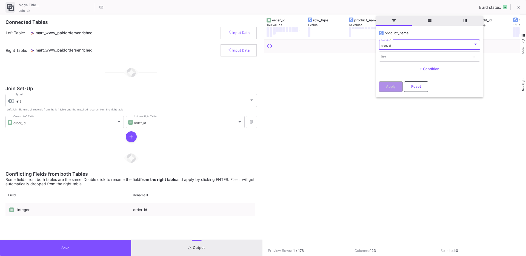
click at [390, 48] on div "is equal Operator *" at bounding box center [429, 44] width 97 height 11
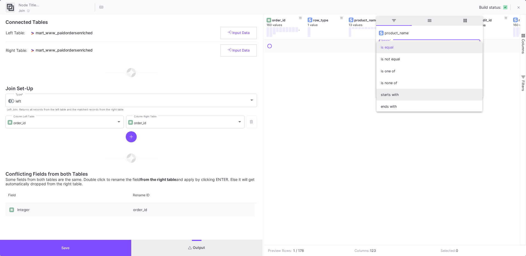
scroll to position [48, 0]
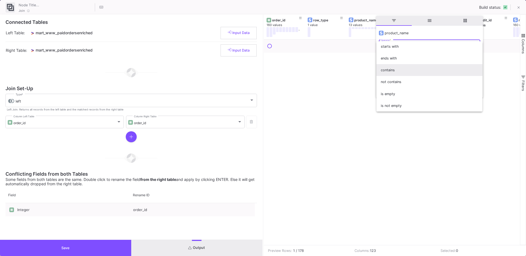
click at [391, 75] on span "contains" at bounding box center [429, 70] width 97 height 12
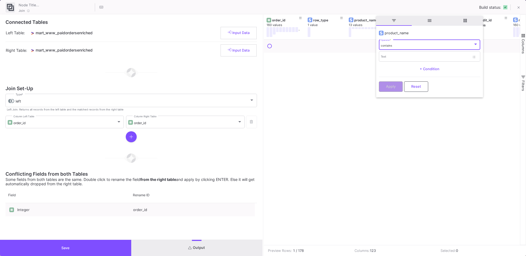
click at [396, 62] on div "contains Operator * Text + Condition" at bounding box center [429, 57] width 101 height 36
click at [393, 59] on div "Text" at bounding box center [425, 56] width 89 height 11
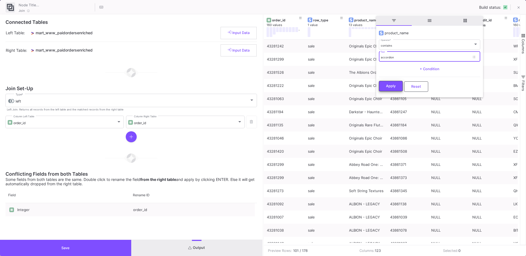
type input "accordion"
click at [388, 84] on span "Apply" at bounding box center [391, 86] width 10 height 4
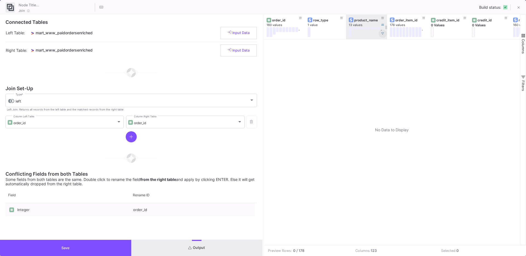
click at [383, 37] on button at bounding box center [383, 34] width 8 height 8
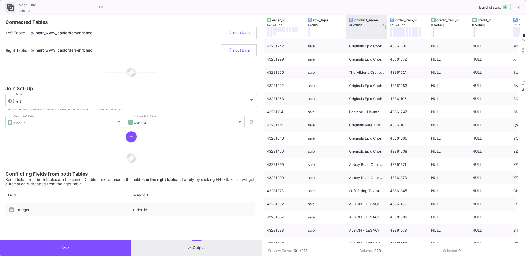
click at [363, 22] on div "product_name" at bounding box center [367, 20] width 27 height 4
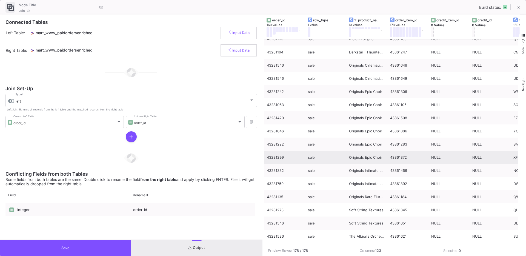
scroll to position [2069, 0]
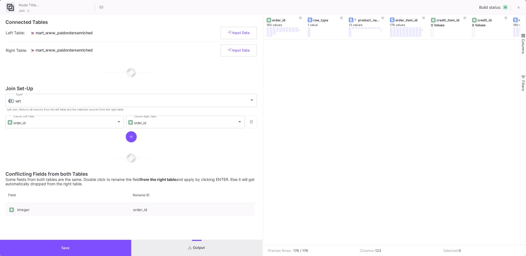
scroll to position [2036, 0]
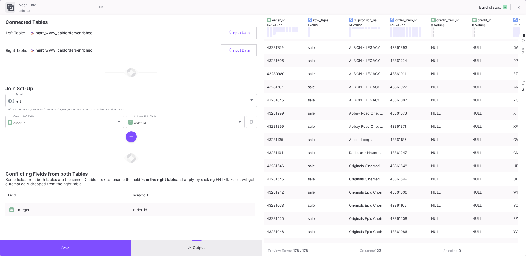
click at [62, 244] on button "Save" at bounding box center [65, 248] width 131 height 16
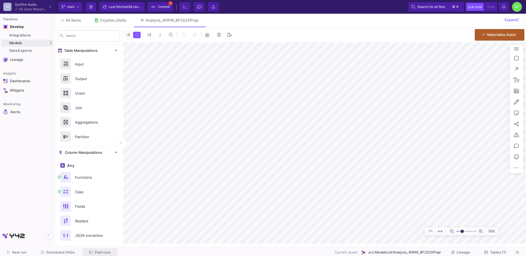
click at [109, 251] on span "Past runs" at bounding box center [103, 252] width 16 height 4
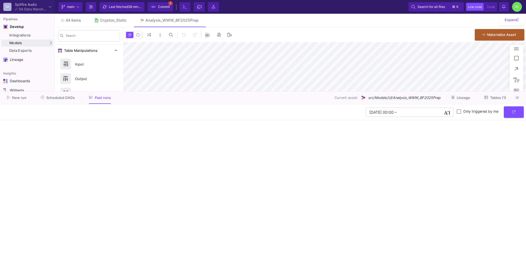
type input "-23"
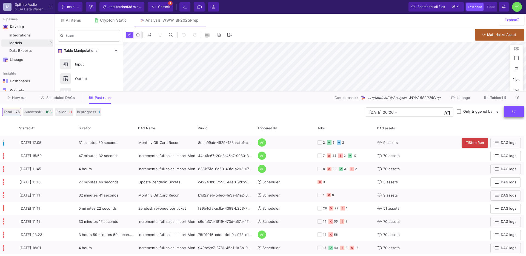
click at [510, 112] on button "submit" at bounding box center [514, 112] width 20 height 12
click at [120, 19] on div "Crypton_Static" at bounding box center [113, 20] width 27 height 4
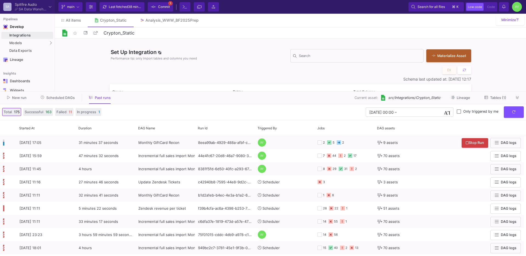
click at [501, 99] on span "Tables (1)" at bounding box center [498, 98] width 16 height 4
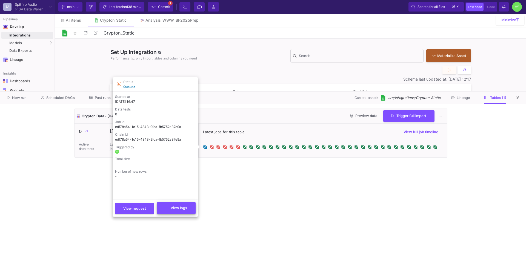
click at [169, 210] on span "View logs" at bounding box center [176, 208] width 22 height 4
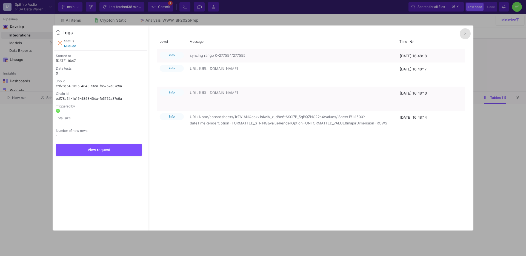
click at [465, 33] on icon at bounding box center [465, 34] width 2 height 4
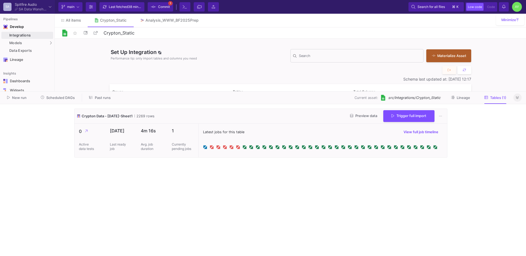
click at [516, 99] on icon at bounding box center [517, 98] width 3 height 4
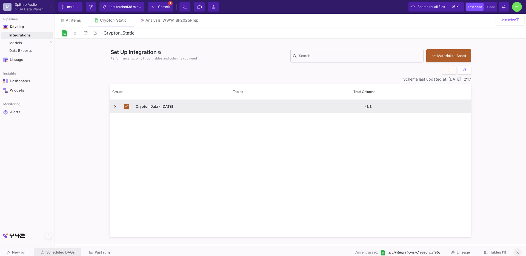
click at [62, 252] on span "Scheduled DAGs" at bounding box center [60, 252] width 28 height 4
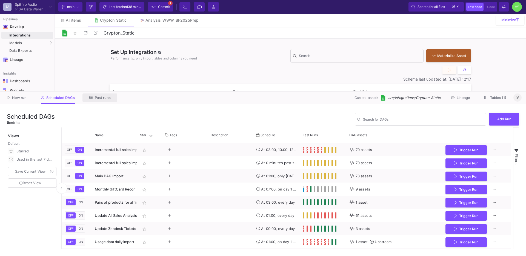
click at [102, 100] on button "Past runs" at bounding box center [99, 97] width 35 height 8
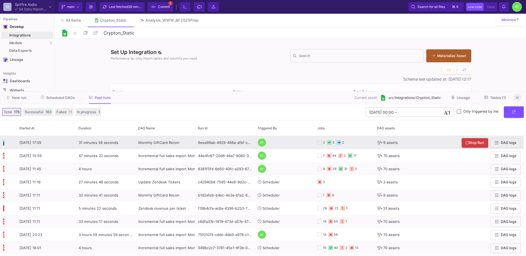
click at [130, 144] on div "31 minutes 58 seconds" at bounding box center [106, 142] width 60 height 13
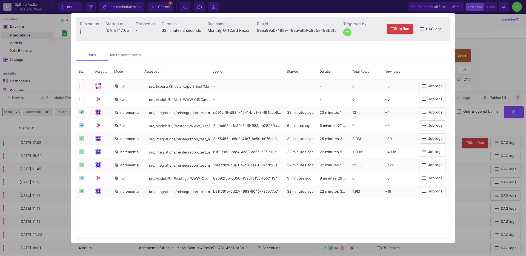
click at [494, 84] on div at bounding box center [263, 128] width 526 height 256
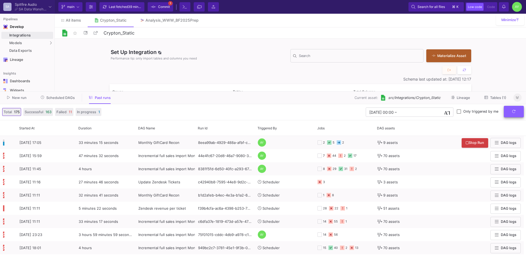
click at [512, 112] on button "submit" at bounding box center [514, 112] width 20 height 12
click at [515, 111] on icon "submit" at bounding box center [514, 112] width 4 height 4
click at [512, 115] on button "submit" at bounding box center [514, 112] width 20 height 12
click at [517, 113] on button "submit" at bounding box center [514, 112] width 20 height 12
click at [510, 114] on button "submit" at bounding box center [514, 112] width 20 height 12
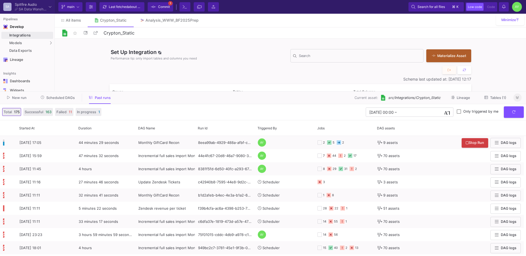
click at [491, 99] on span "Tables (1)" at bounding box center [498, 98] width 16 height 4
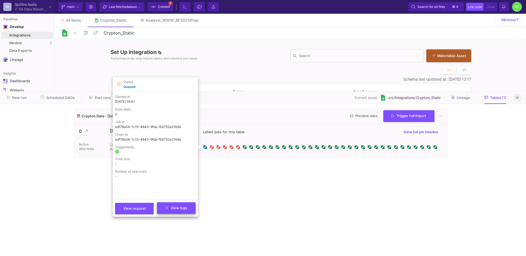
click at [168, 213] on button "View logs" at bounding box center [176, 208] width 39 height 12
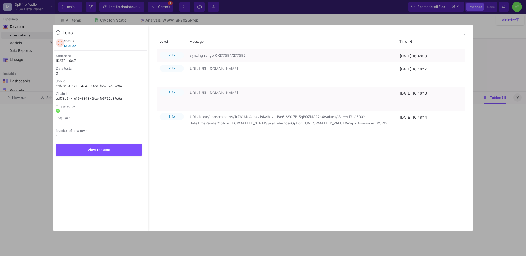
click at [60, 43] on icon at bounding box center [60, 43] width 4 height 4
click at [464, 33] on icon at bounding box center [465, 34] width 2 height 4
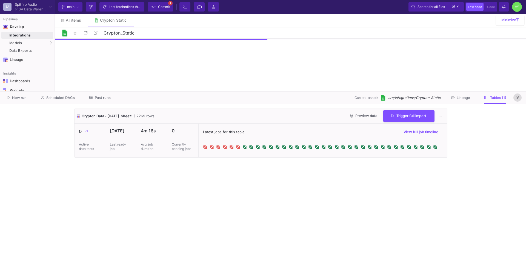
click at [517, 98] on icon at bounding box center [517, 98] width 3 height 4
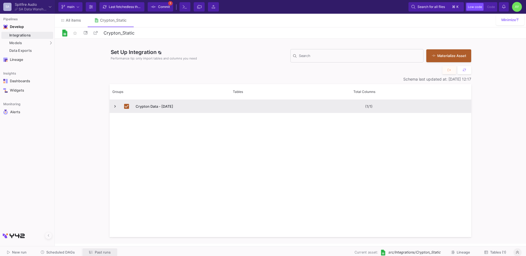
click at [99, 253] on span "Past runs" at bounding box center [103, 252] width 16 height 4
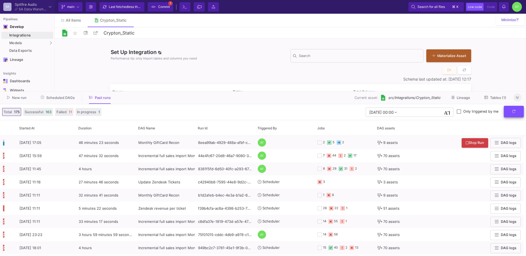
click at [514, 112] on icon "submit" at bounding box center [514, 112] width 4 height 4
click at [512, 112] on icon "submit" at bounding box center [514, 112] width 4 height 4
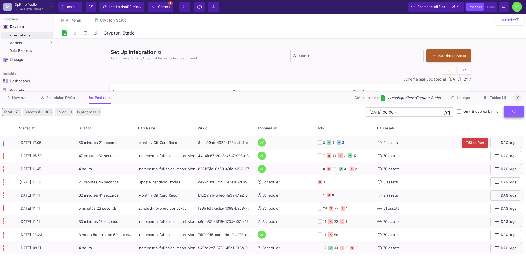
click at [512, 112] on icon "submit" at bounding box center [514, 112] width 4 height 4
click at [254, 123] on div at bounding box center [255, 127] width 2 height 15
click at [509, 111] on button "submit" at bounding box center [514, 112] width 20 height 12
click at [62, 101] on button "Scheduled DAGs" at bounding box center [57, 97] width 47 height 8
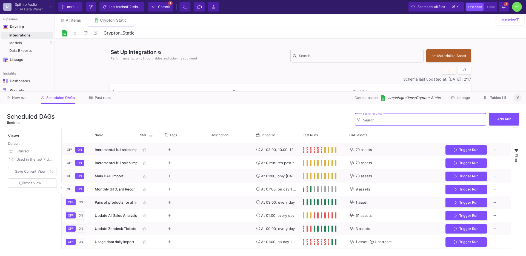
click at [89, 101] on button "Past runs" at bounding box center [99, 97] width 35 height 8
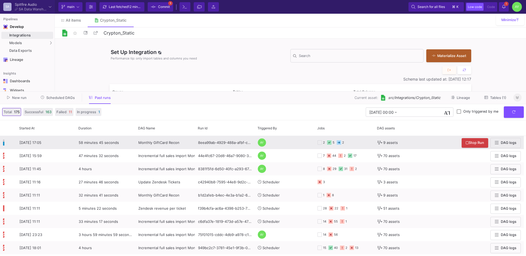
click at [291, 144] on y42-orchestration-triggered-by "AY" at bounding box center [285, 142] width 54 height 13
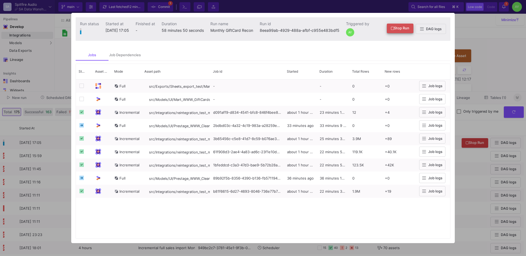
click at [394, 27] on span "Stop Run" at bounding box center [400, 28] width 18 height 4
click at [507, 67] on div at bounding box center [263, 128] width 526 height 256
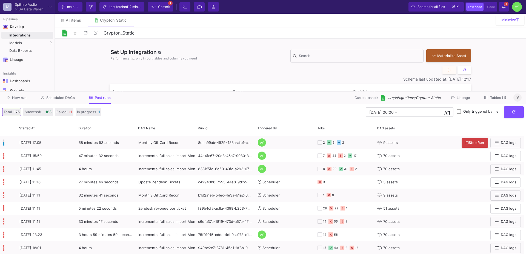
click at [502, 3] on y42-notifications-label "1 1 Notifications" at bounding box center [503, 7] width 3 height 8
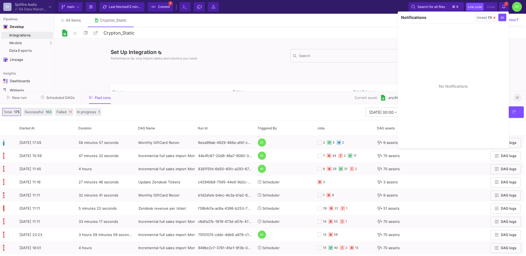
click at [343, 89] on div at bounding box center [263, 128] width 526 height 256
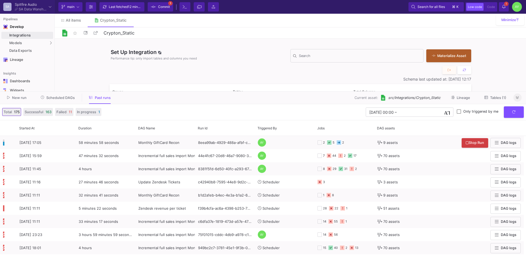
click at [60, 96] on span "Scheduled DAGs" at bounding box center [60, 98] width 28 height 4
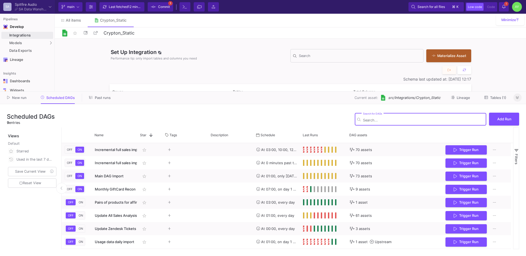
click at [91, 99] on icon at bounding box center [91, 98] width 4 height 4
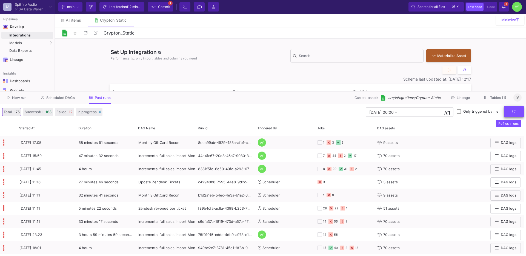
click at [512, 111] on icon "submit" at bounding box center [514, 112] width 4 height 4
click at [59, 99] on span "Scheduled DAGs" at bounding box center [60, 98] width 28 height 4
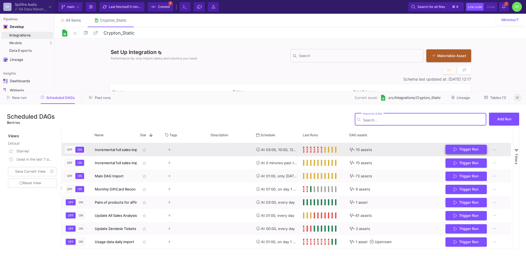
click at [456, 151] on icon "Press SPACE to select this row." at bounding box center [455, 149] width 3 height 4
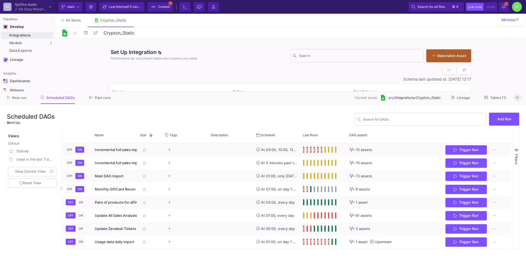
click at [105, 93] on div "New run Scheduled DAGs Past runs Current asset: src/Integrations/Crypton_Static…" at bounding box center [263, 97] width 526 height 13
click at [98, 97] on span "Past runs" at bounding box center [103, 98] width 16 height 4
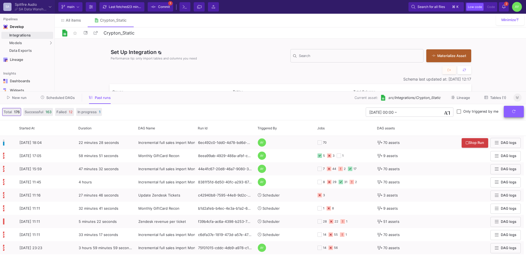
click at [512, 111] on icon "submit" at bounding box center [513, 111] width 3 height 3
click at [509, 111] on button "submit" at bounding box center [514, 112] width 20 height 12
click at [513, 115] on button "submit" at bounding box center [514, 112] width 20 height 12
click at [508, 114] on button "submit" at bounding box center [514, 112] width 20 height 12
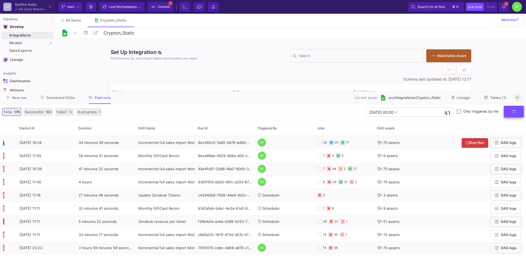
click at [508, 114] on button "submit" at bounding box center [514, 112] width 20 height 12
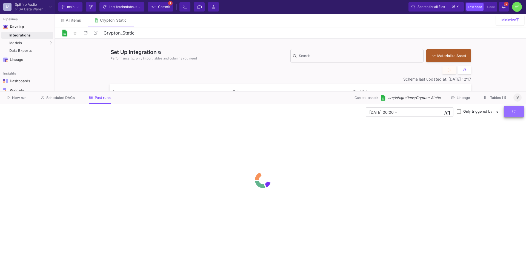
click at [508, 114] on button "submit" at bounding box center [514, 112] width 20 height 12
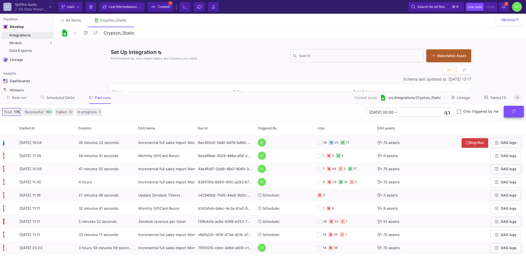
click at [512, 112] on icon "submit" at bounding box center [514, 112] width 4 height 4
click at [510, 111] on button "submit" at bounding box center [514, 112] width 20 height 12
click at [507, 112] on button "submit" at bounding box center [514, 112] width 20 height 12
click at [516, 110] on button "submit" at bounding box center [514, 112] width 20 height 12
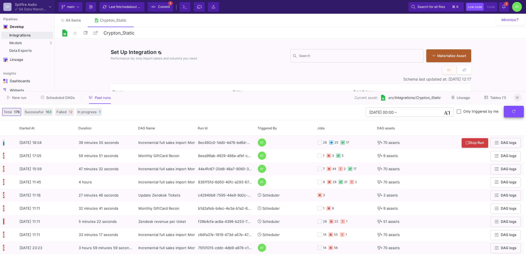
click at [516, 110] on button "submit" at bounding box center [514, 112] width 20 height 12
